Goal: Information Seeking & Learning: Learn about a topic

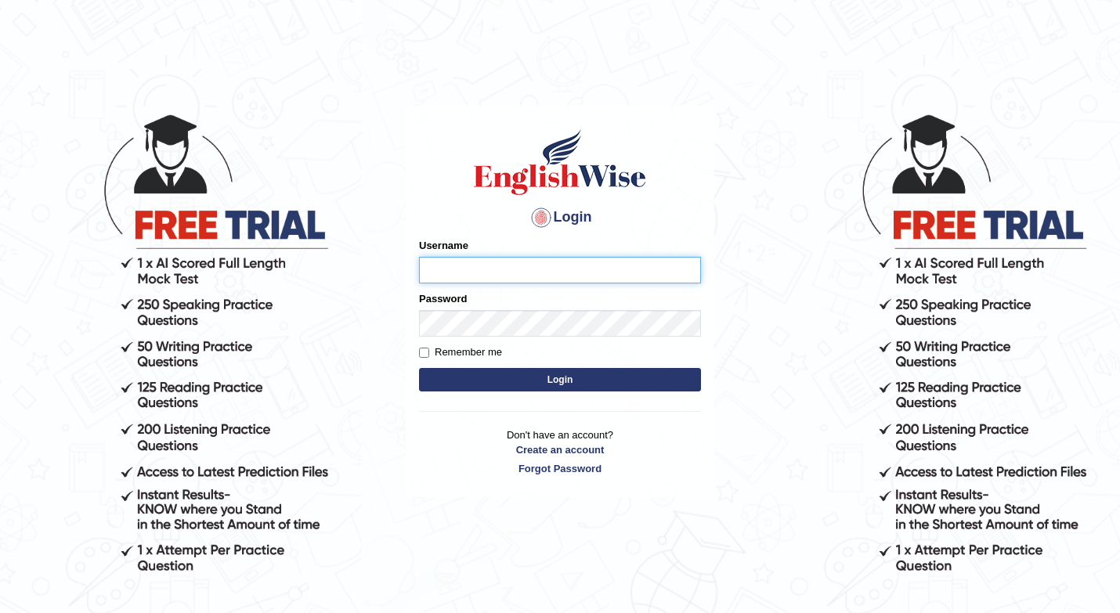
type input "shuja"
click at [659, 374] on button "Login" at bounding box center [560, 379] width 282 height 23
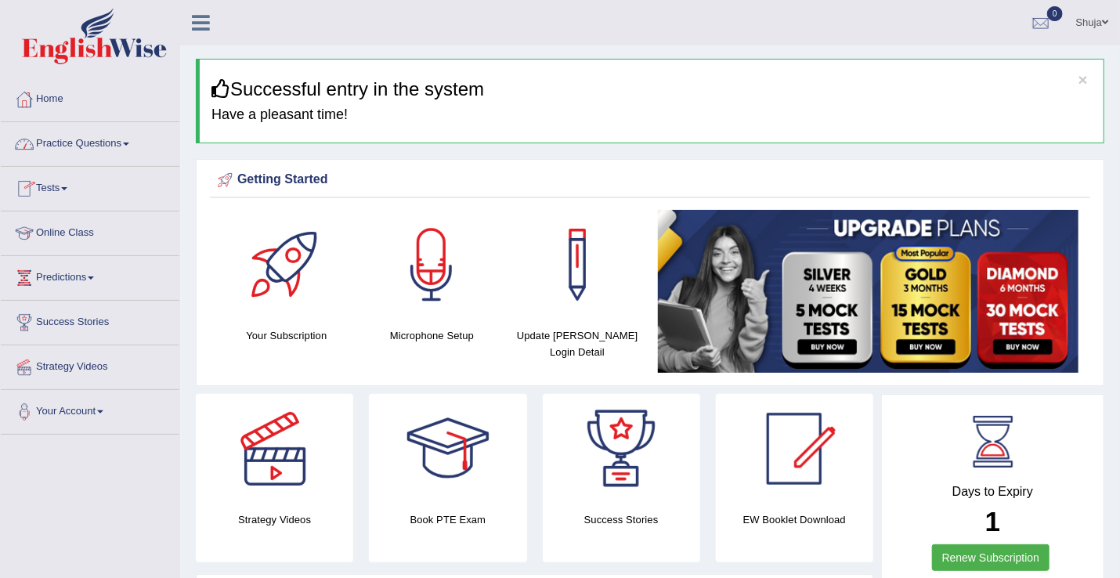
click at [105, 150] on link "Practice Questions" at bounding box center [90, 141] width 179 height 39
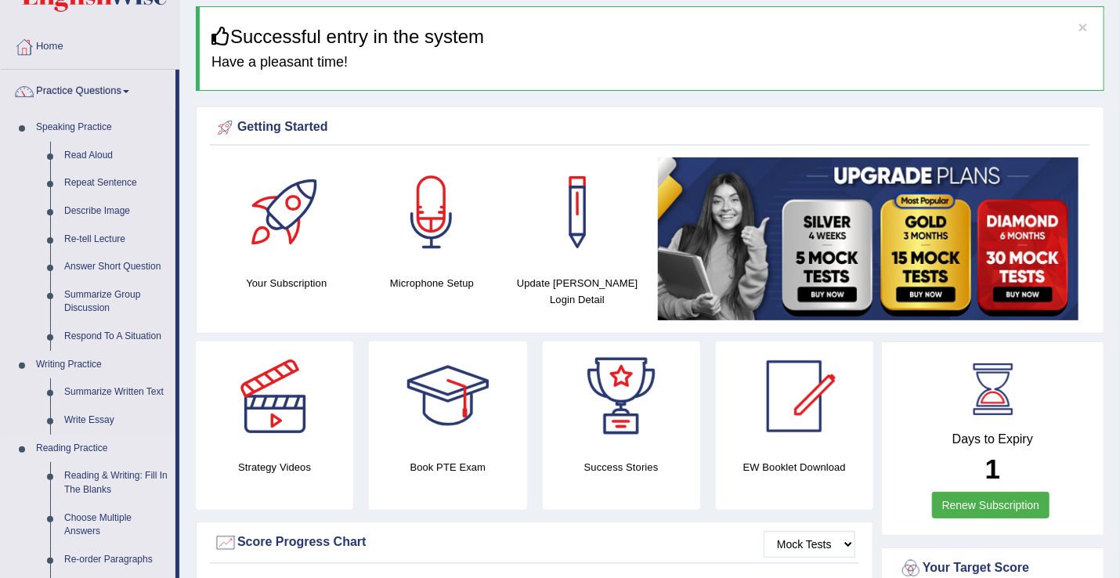
scroll to position [103, 0]
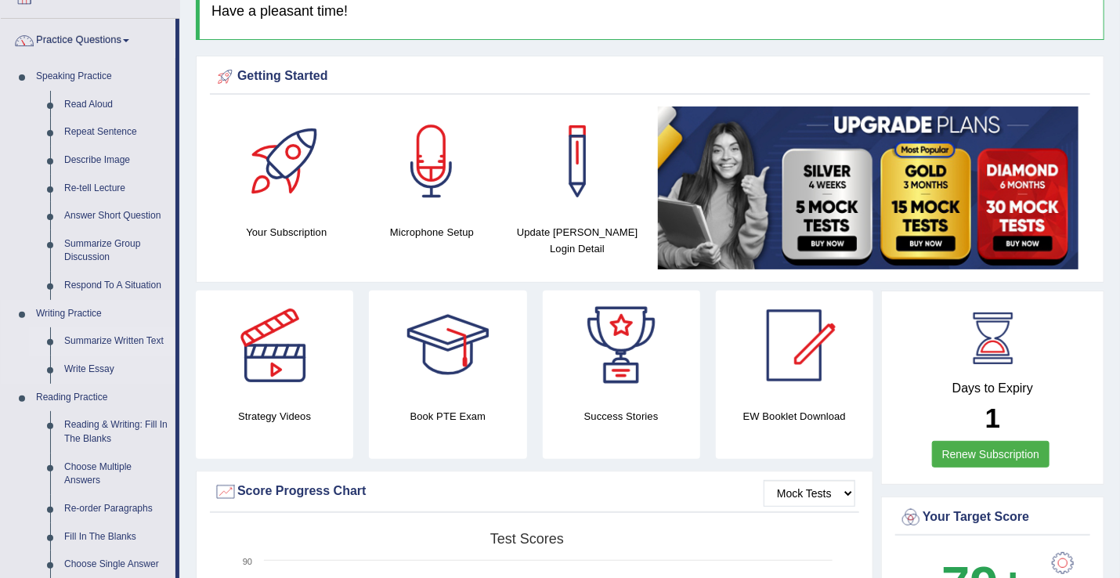
click at [118, 336] on link "Summarize Written Text" at bounding box center [116, 341] width 118 height 28
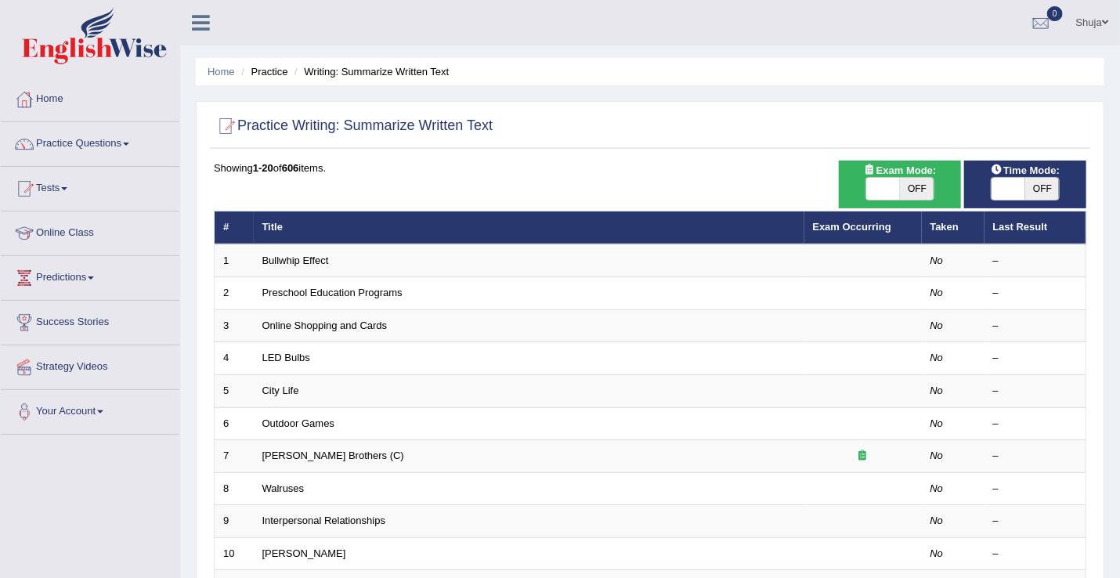
click at [893, 179] on span at bounding box center [883, 189] width 34 height 22
checkbox input "true"
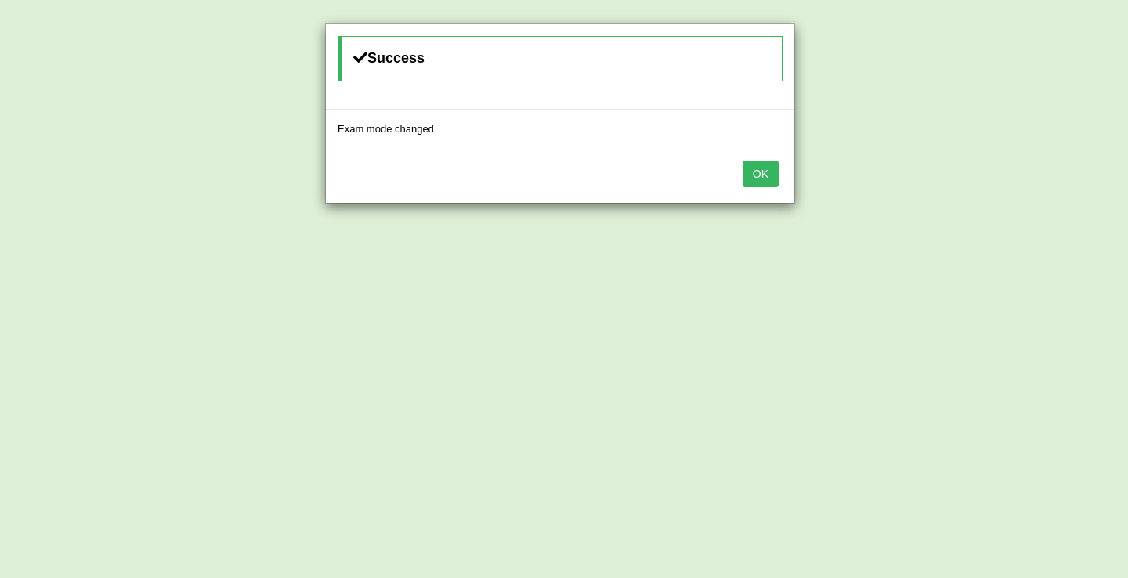
click at [771, 168] on button "OK" at bounding box center [760, 174] width 36 height 27
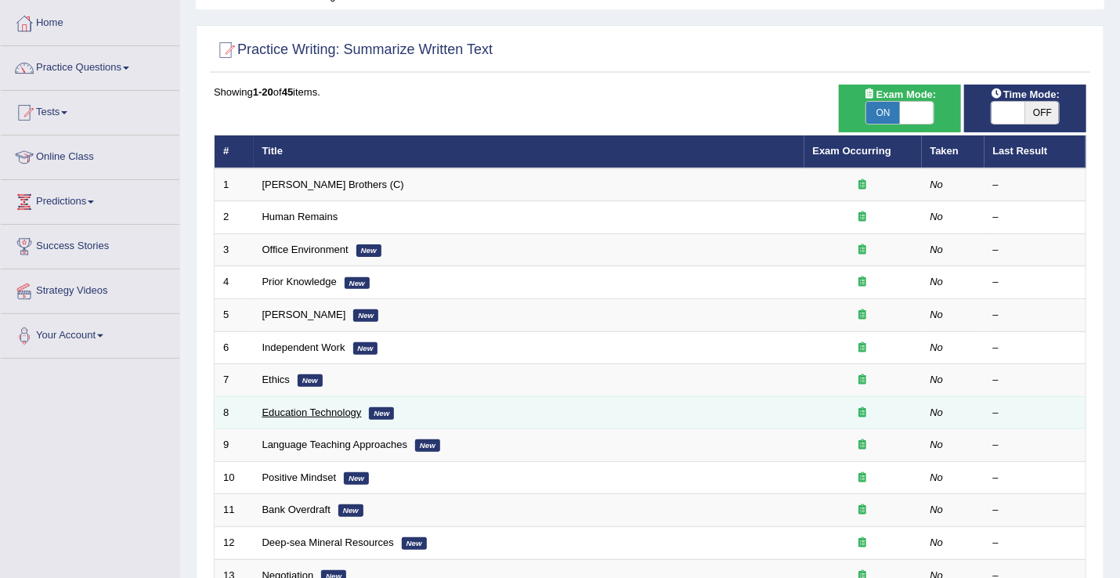
click at [312, 416] on link "Education Technology" at bounding box center [311, 412] width 99 height 12
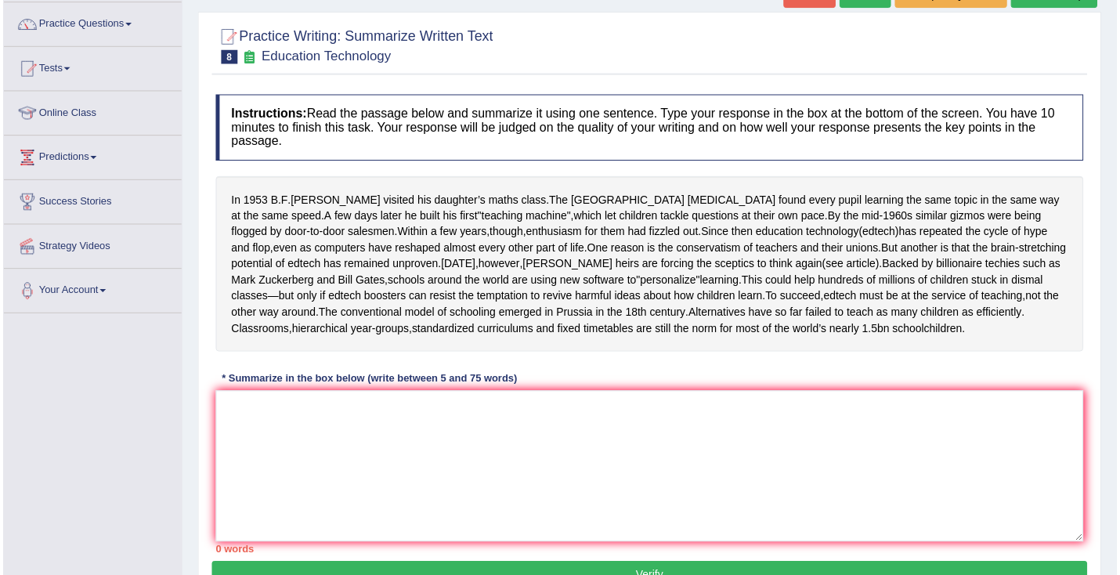
scroll to position [163, 0]
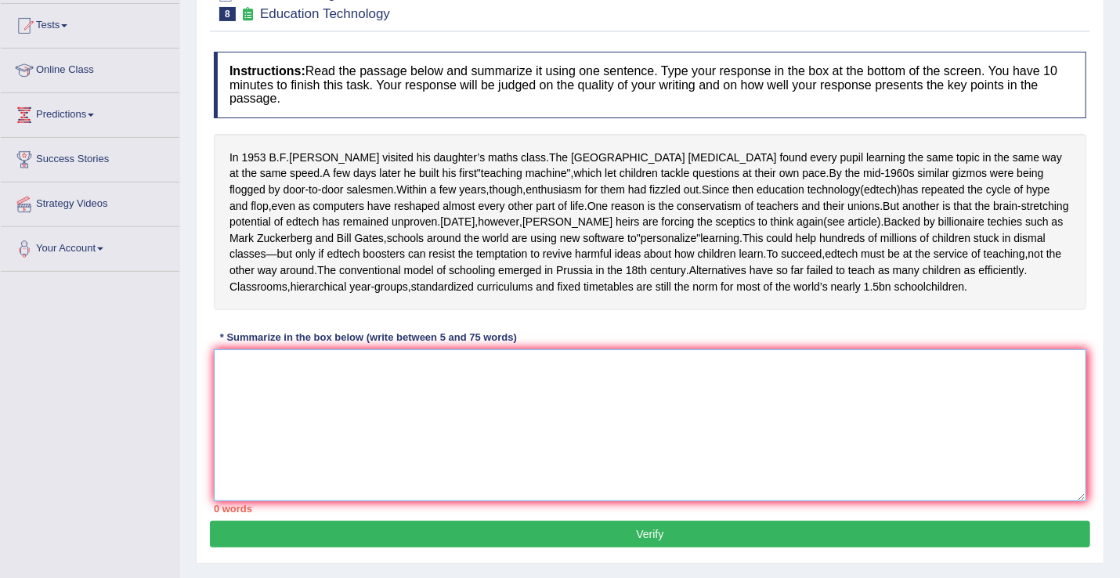
click at [356, 412] on textarea at bounding box center [650, 425] width 872 height 152
type textarea "I"
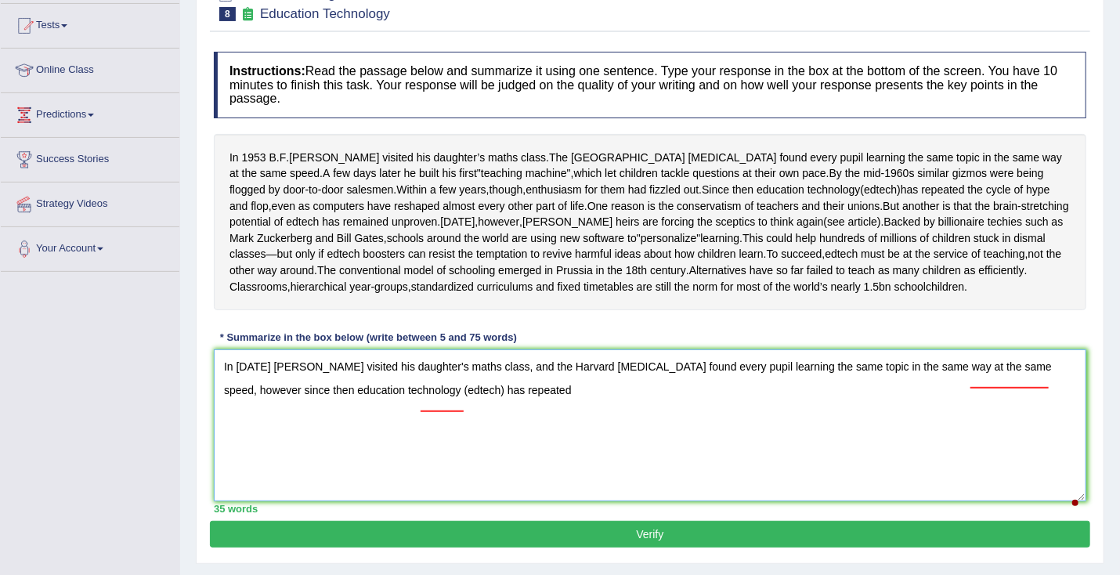
click at [450, 406] on textarea "In [DATE] [PERSON_NAME] visited his daughter's maths class, and the Harvard [ME…" at bounding box center [650, 425] width 872 height 152
click at [1008, 389] on textarea "In 1953 Skinner visited his daughter's maths class, and the Harvard psychologis…" at bounding box center [650, 425] width 872 height 152
click at [1054, 390] on textarea "In 1953 Skinner visited his daughter's maths class, and the Harvard psychologis…" at bounding box center [650, 425] width 872 height 152
click at [370, 404] on textarea "In 1953 Skinner visited his daughter's maths class, and the Harvard psychologis…" at bounding box center [650, 425] width 872 height 152
click at [421, 414] on textarea "In 1953 Skinner visited his daughter's maths class, and the Harvard psychologis…" at bounding box center [650, 425] width 872 height 152
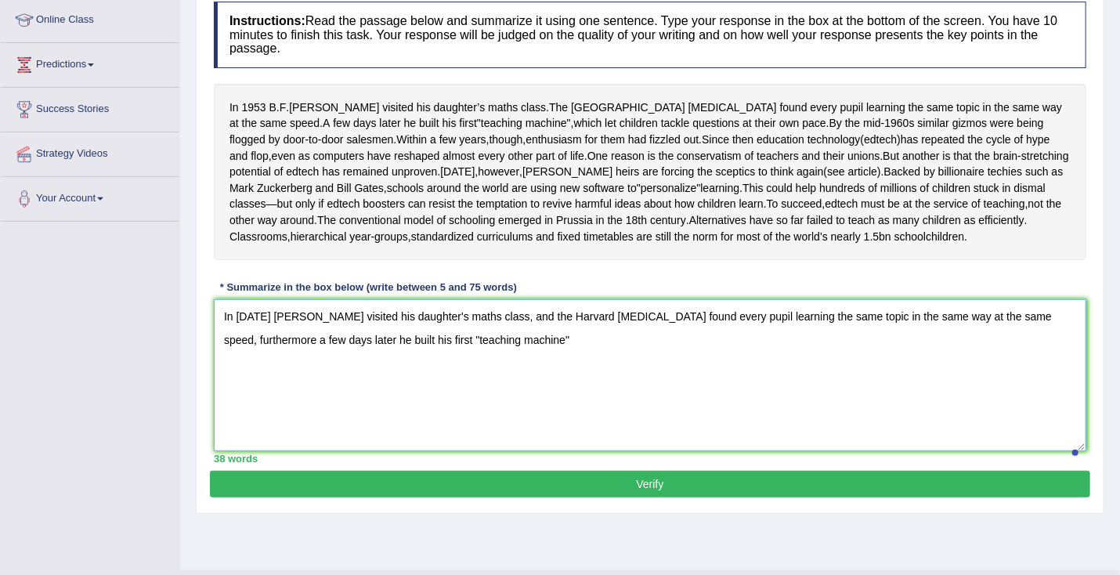
scroll to position [205, 0]
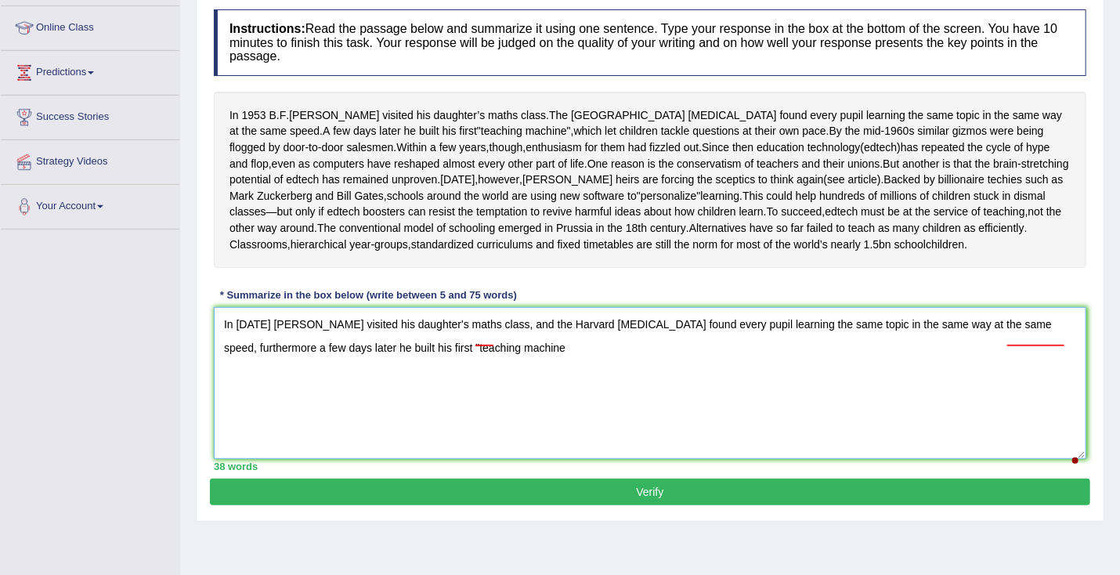
click at [377, 360] on textarea "In 1953 Skinner visited his daughter's maths class, and the Harvard psychologis…" at bounding box center [650, 383] width 872 height 152
click at [475, 371] on textarea "In 1953 Skinner visited his daughter's maths class, and the Harvard psychologis…" at bounding box center [650, 383] width 872 height 152
click at [1011, 342] on textarea "In 1953 Skinner visited his daughter's maths class, and the Harvard psychologis…" at bounding box center [650, 383] width 872 height 152
click at [759, 366] on textarea "In 1953 Skinner visited his daughter's maths class, and the Harvard psychologis…" at bounding box center [650, 383] width 872 height 152
click at [1010, 339] on textarea "In 1953 Skinner visited his daughter's maths class, and the Harvard psychologis…" at bounding box center [650, 383] width 872 height 152
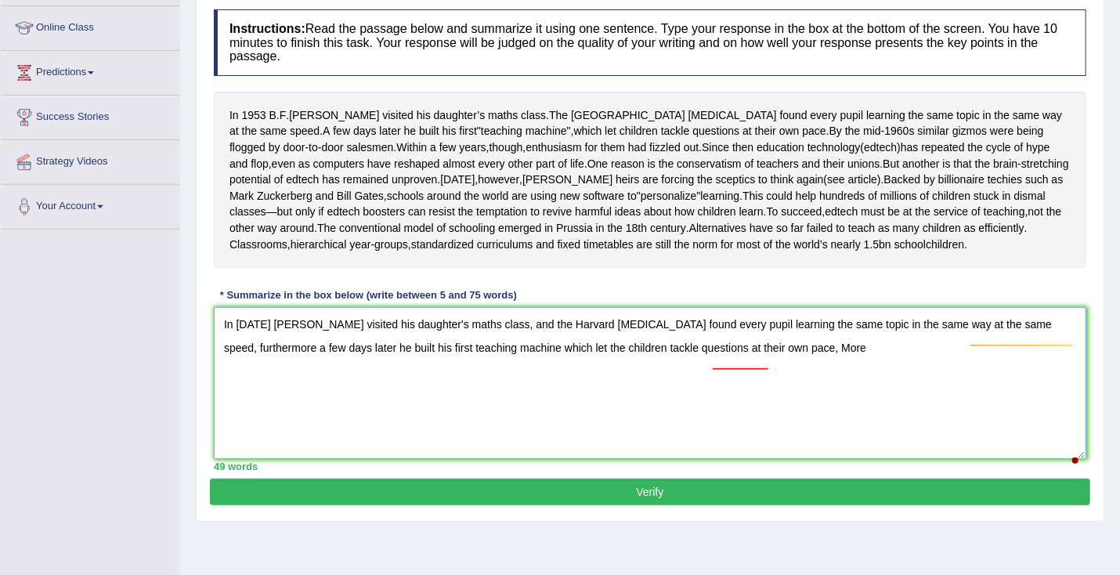
click at [752, 363] on textarea "In 1953 Skinner visited his daughter's maths class, and the Harvard psychologis…" at bounding box center [650, 383] width 872 height 152
click at [785, 365] on textarea "In 1953 Skinner visited his daughter's maths class, and the Harvard psychologis…" at bounding box center [650, 383] width 872 height 152
click at [1065, 340] on textarea "In 1953 Skinner visited his daughter's maths class, and the Harvard psychologis…" at bounding box center [650, 383] width 872 height 152
click at [1010, 338] on textarea "In 1953 Skinner visited his daughter's maths class, and the Harvard psychologis…" at bounding box center [650, 383] width 872 height 152
click at [1007, 340] on textarea "In 1953 Skinner visited his daughter's maths class, and the Harvard psychologis…" at bounding box center [650, 383] width 872 height 152
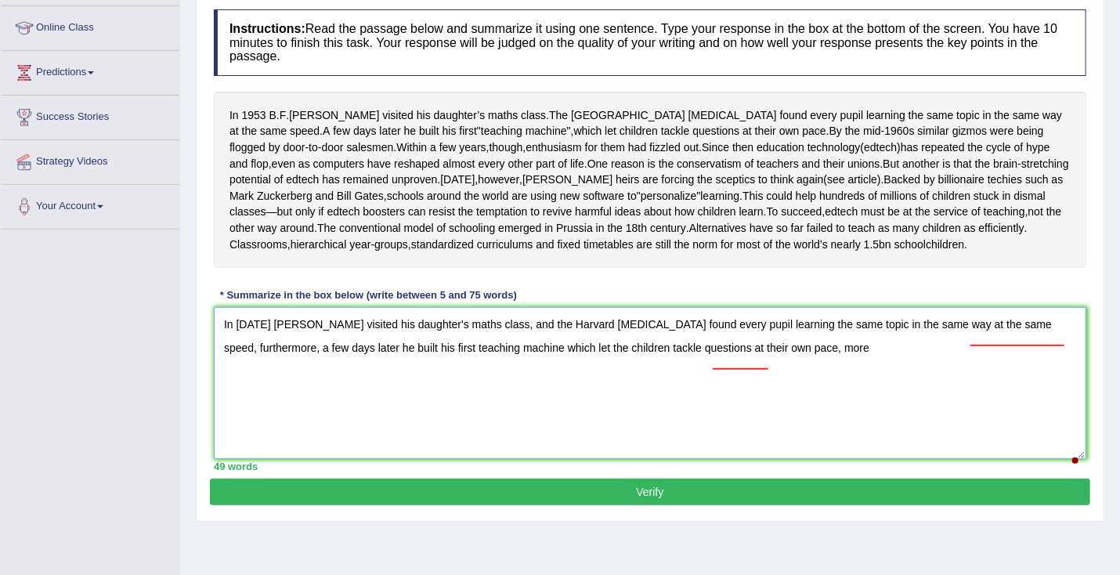
click at [744, 364] on textarea "In 1953 Skinner visited his daughter's maths class, and the Harvard psychologis…" at bounding box center [650, 383] width 872 height 152
click at [770, 359] on textarea "In 1953 Skinner visited his daughter's maths class, and the Harvard psychologis…" at bounding box center [650, 383] width 872 height 152
click at [740, 363] on textarea "In 1953 Skinner visited his daughter's maths class, and the Harvard psychologis…" at bounding box center [650, 383] width 872 height 152
click at [817, 363] on textarea "In 1953 Skinner visited his daughter's maths class, and the Harvard psychologis…" at bounding box center [650, 383] width 872 height 152
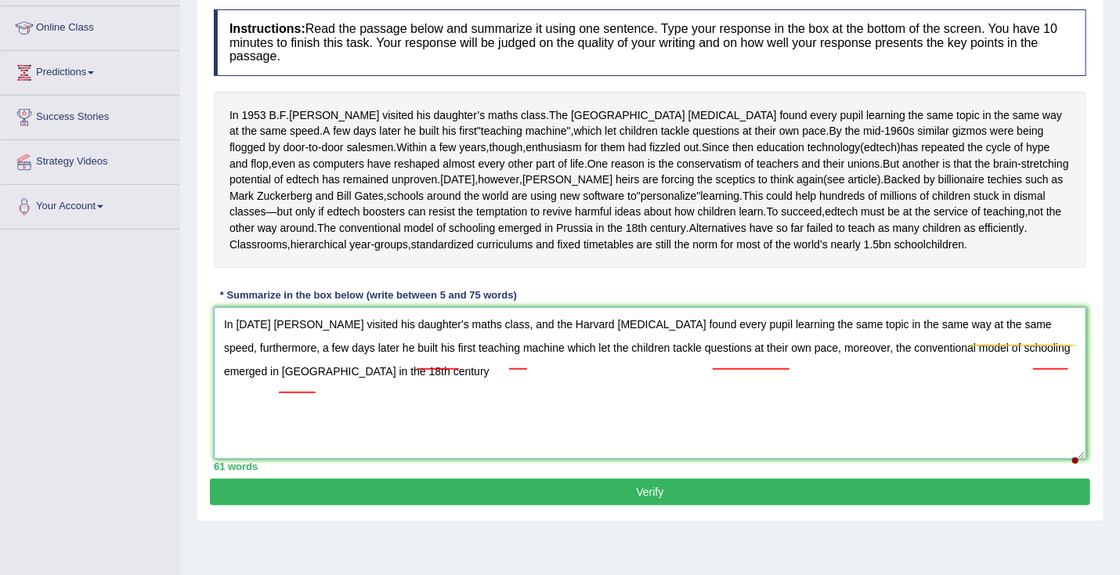
click at [1041, 363] on textarea "In 1953 Skinner visited his daughter's maths class, and the Harvard psychologis…" at bounding box center [650, 383] width 872 height 152
click at [352, 396] on textarea "In 1953 Skinner visited his daughter's maths class, and the Harvard psychologis…" at bounding box center [650, 383] width 872 height 152
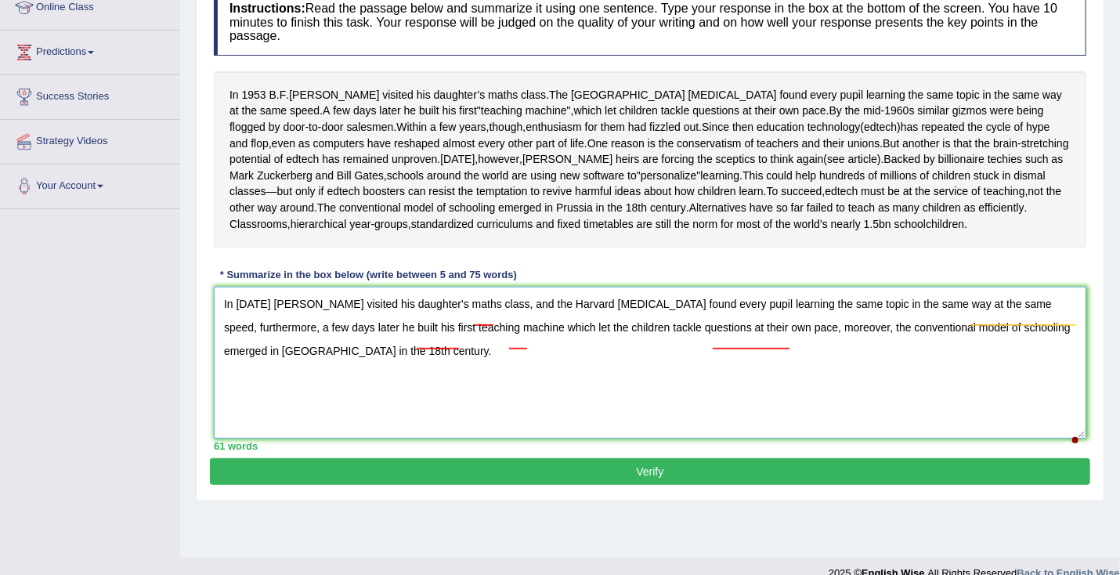
scroll to position [247, 0]
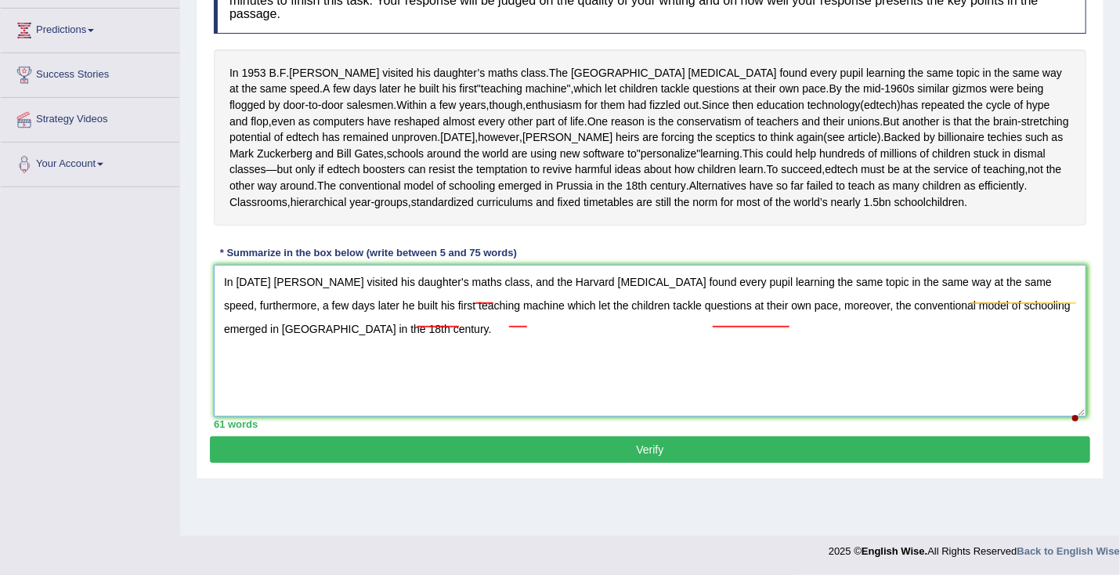
type textarea "In 1953 Skinner visited his daughter's maths class, and the Harvard psychologis…"
click at [407, 463] on button "Verify" at bounding box center [650, 449] width 880 height 27
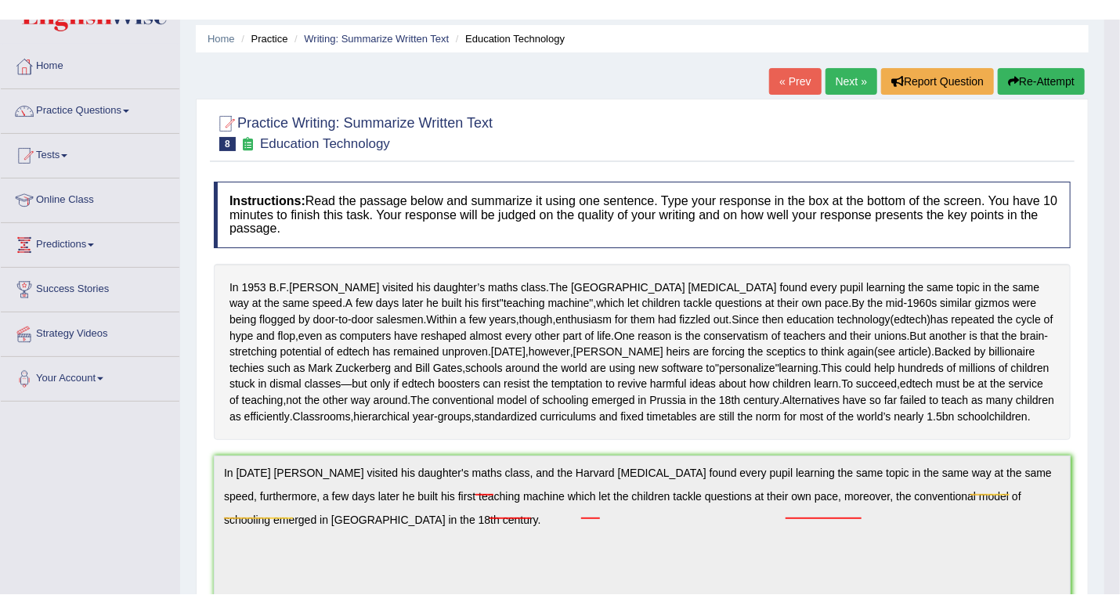
scroll to position [52, 0]
